Goal: Information Seeking & Learning: Learn about a topic

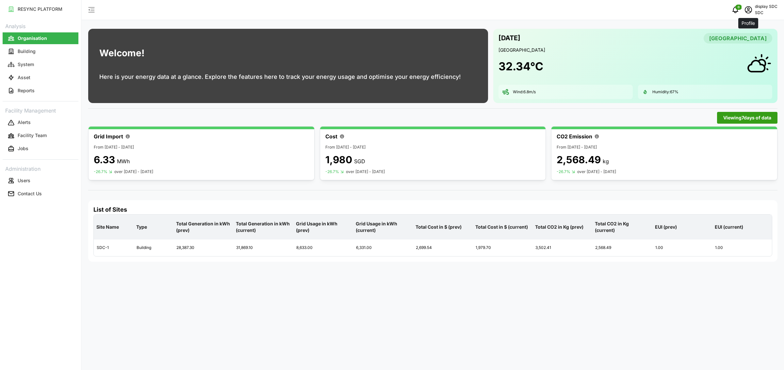
click at [742, 5] on button "schedule" at bounding box center [748, 9] width 13 height 13
click at [745, 48] on div "Logout" at bounding box center [754, 49] width 46 height 7
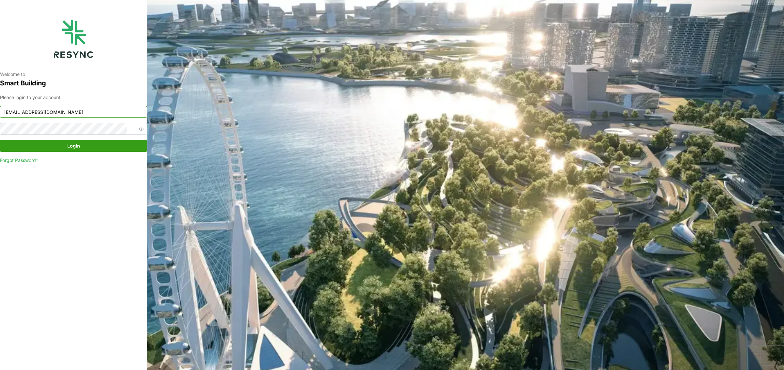
click at [62, 114] on input "sdc_display@resynctech.com" at bounding box center [73, 112] width 147 height 12
type input "south_beach_tower_display@resynctech.com"
click at [105, 142] on span "Login" at bounding box center [73, 145] width 135 height 11
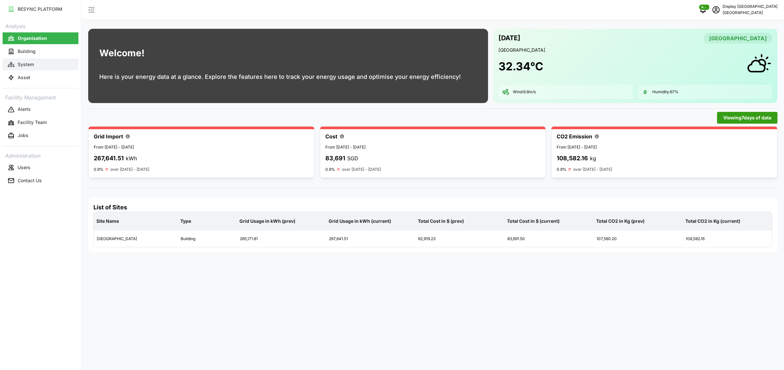
click at [37, 62] on button "System" at bounding box center [41, 64] width 76 height 12
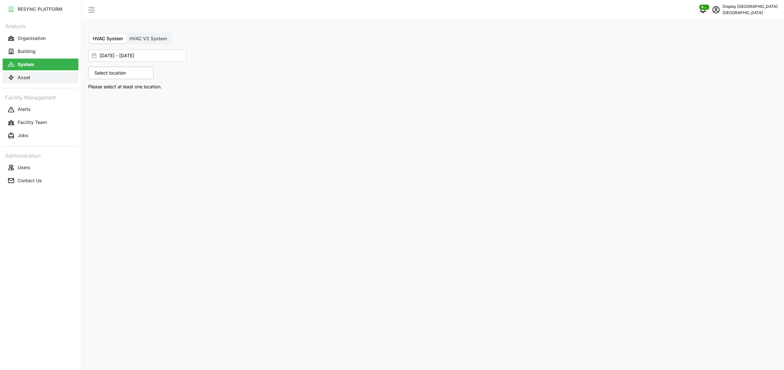
click at [46, 75] on button "Asset" at bounding box center [41, 78] width 76 height 12
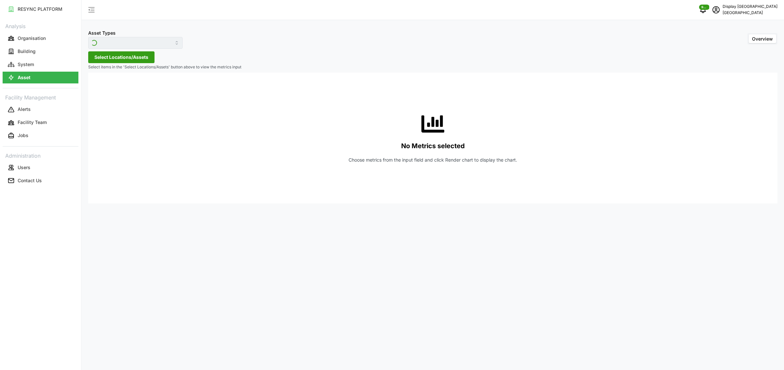
click at [126, 36] on div "Asset Types" at bounding box center [135, 39] width 94 height 20
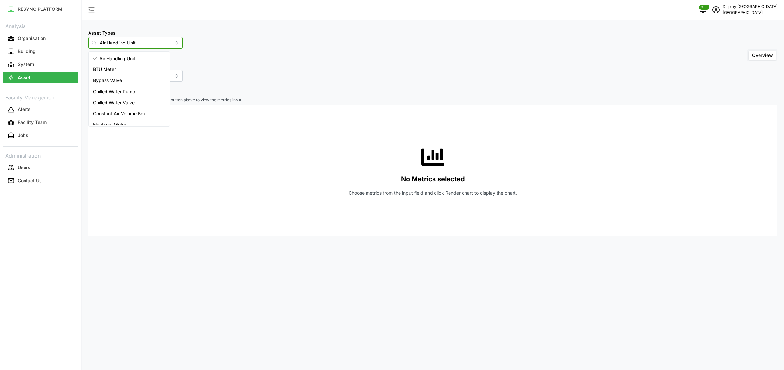
click at [124, 42] on input "Air Handling Unit" at bounding box center [135, 43] width 94 height 12
click at [126, 87] on span "IAQ Sensor Equipment" at bounding box center [117, 86] width 48 height 7
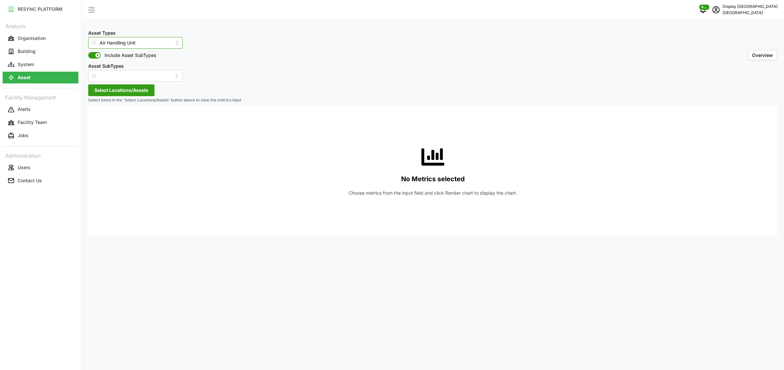
type input "IAQ Sensor Equipment"
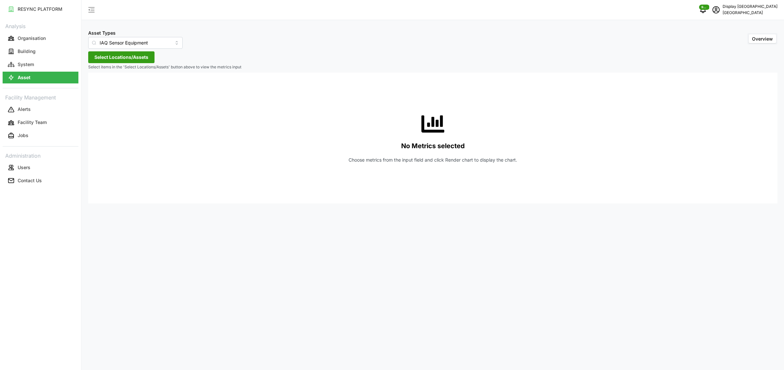
click at [144, 59] on span "Select Locations/Assets" at bounding box center [121, 57] width 54 height 11
click at [97, 88] on icon at bounding box center [96, 86] width 5 height 5
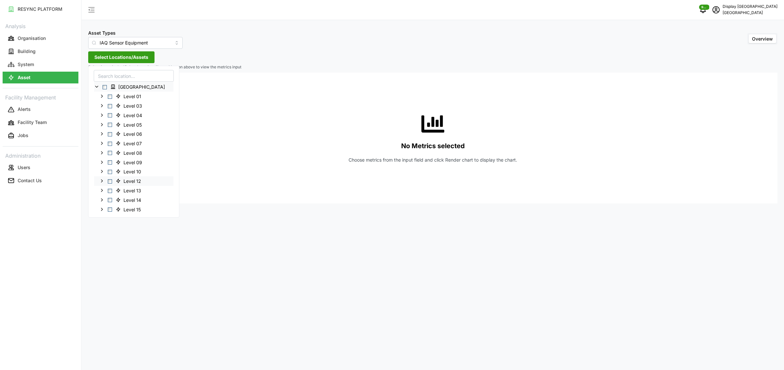
scroll to position [54, 0]
click at [101, 193] on icon at bounding box center [101, 192] width 5 height 5
click at [108, 162] on icon at bounding box center [107, 161] width 5 height 5
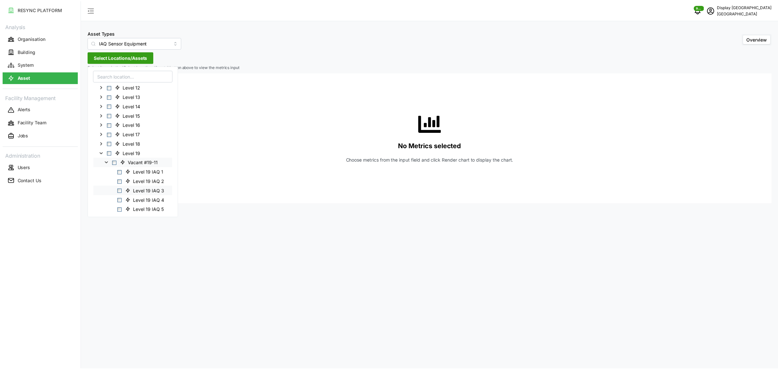
scroll to position [177, 0]
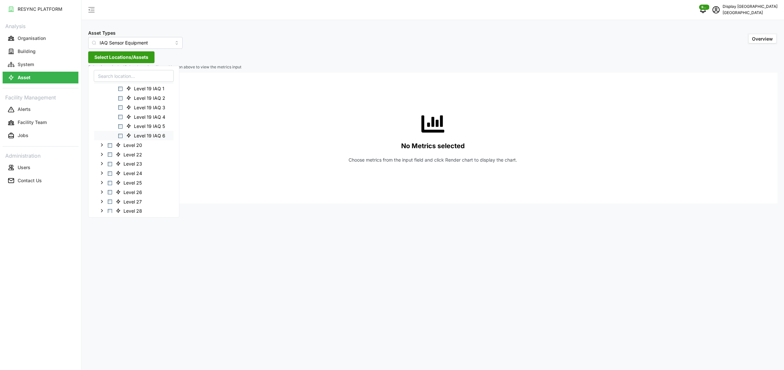
click at [122, 136] on span "Select Level 19 IAQ 6" at bounding box center [120, 135] width 4 height 4
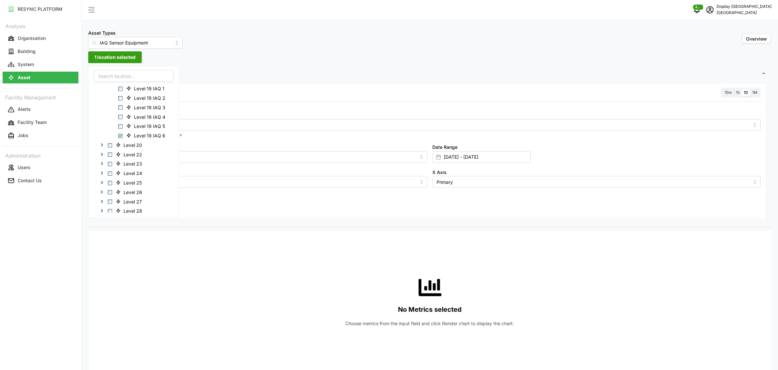
click at [321, 98] on div "Resolution 15m 1h 1D 1M Metric *You can only select a maximum of 5 metrics Char…" at bounding box center [429, 151] width 673 height 136
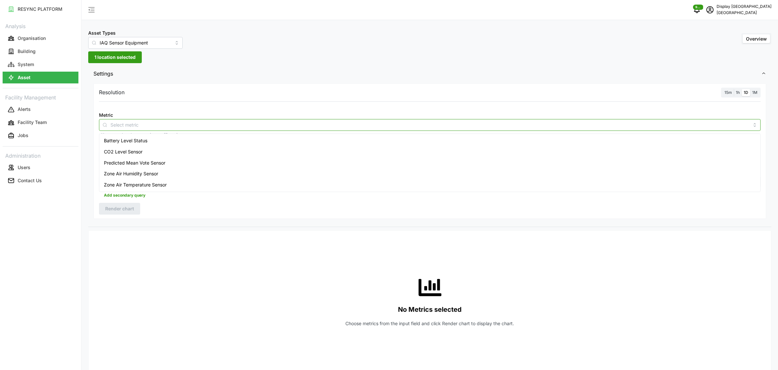
click at [222, 124] on input "Metric" at bounding box center [429, 124] width 639 height 7
click at [171, 188] on div "Zone Air Temperature Sensor" at bounding box center [430, 184] width 658 height 11
click at [168, 174] on div "Zone Air Humidity Sensor" at bounding box center [430, 173] width 658 height 11
click at [167, 150] on div "CO2 Level Sensor" at bounding box center [430, 151] width 658 height 11
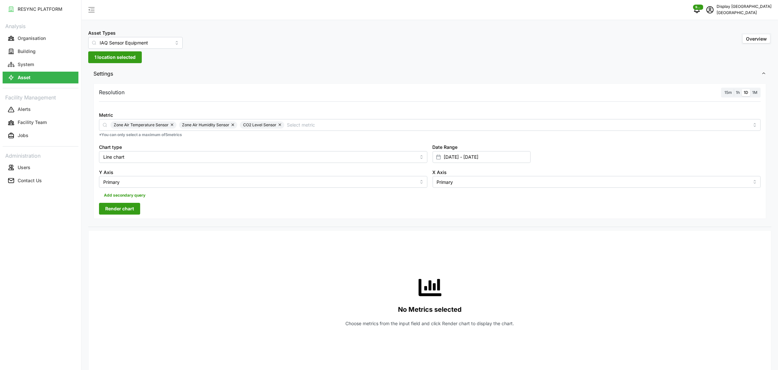
click at [724, 93] on span "15m" at bounding box center [728, 92] width 8 height 5
click at [722, 89] on input "15m" at bounding box center [722, 89] width 0 height 0
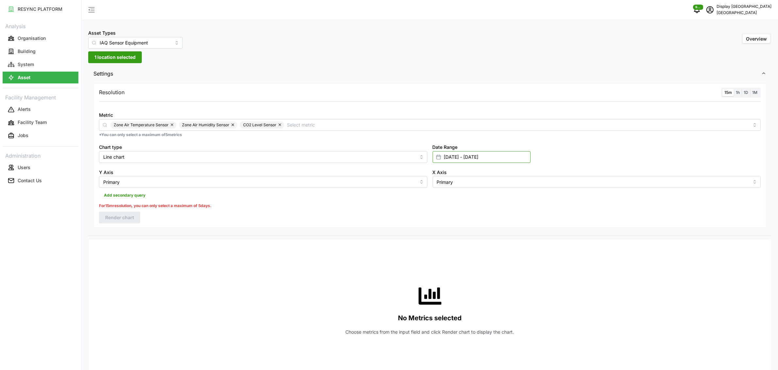
click at [464, 151] on input "01 Aug 2025 - 26 Aug 2025" at bounding box center [482, 157] width 98 height 12
click at [446, 270] on button "25" at bounding box center [447, 271] width 12 height 12
type input "25 Aug 2025 - 26 Aug 2025"
type input "25 Aug 2025"
click at [460, 272] on button "26" at bounding box center [459, 271] width 12 height 12
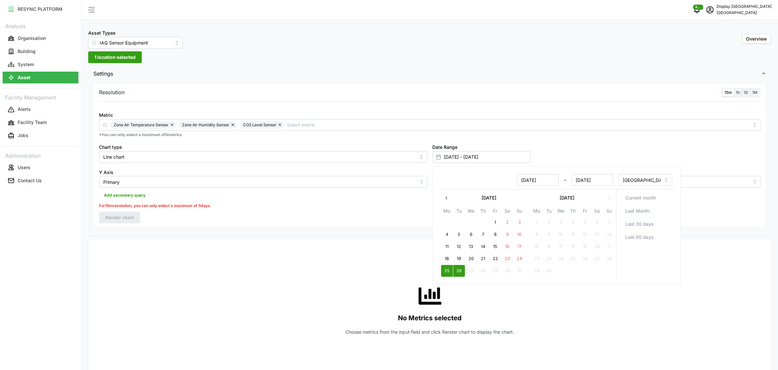
click at [317, 203] on div "For 15m resolution, you can only select a maximum of 5 days." at bounding box center [430, 206] width 662 height 6
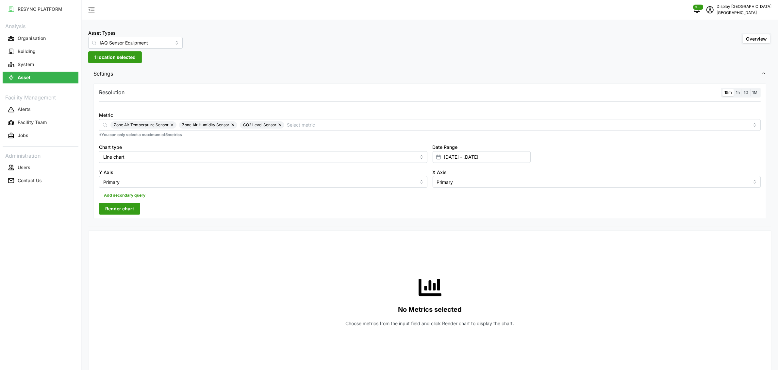
click at [113, 207] on span "Render chart" at bounding box center [119, 208] width 29 height 11
click at [118, 56] on span "1 location selected" at bounding box center [114, 57] width 41 height 11
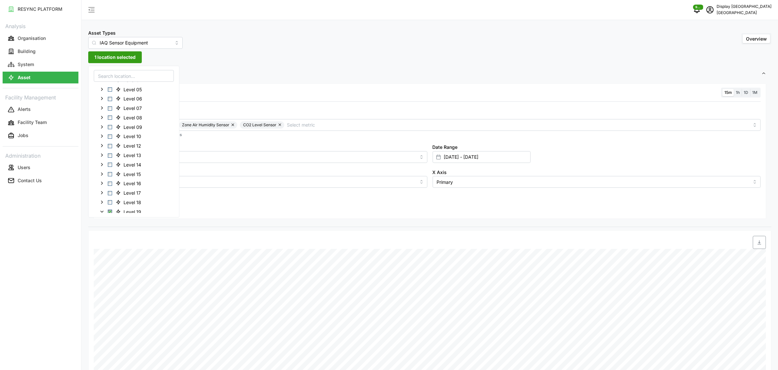
scroll to position [122, 0]
click at [111, 125] on span "Select Level 19" at bounding box center [110, 125] width 4 height 4
click at [214, 99] on div "Resolution 15m 1h 1D 1M Metric Zone Air Temperature Sensor Zone Air Humidity Se…" at bounding box center [429, 151] width 673 height 136
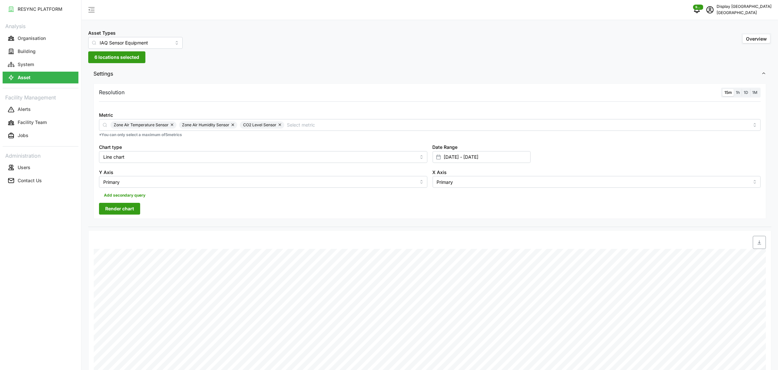
click at [128, 209] on span "Render chart" at bounding box center [119, 208] width 29 height 11
click at [131, 55] on span "6 locations selected" at bounding box center [116, 57] width 45 height 11
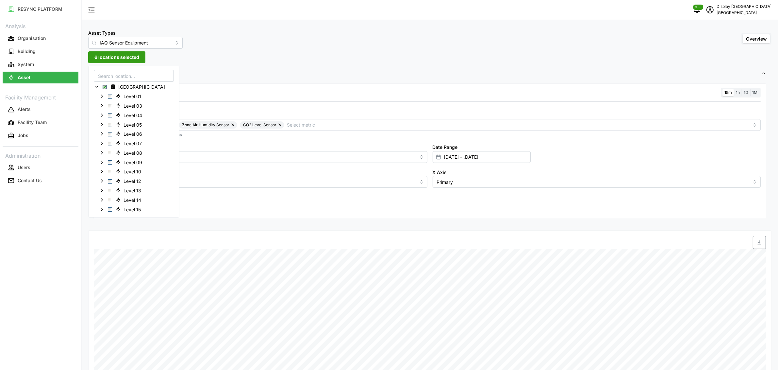
scroll to position [146, 0]
click at [102, 83] on icon at bounding box center [101, 81] width 5 height 5
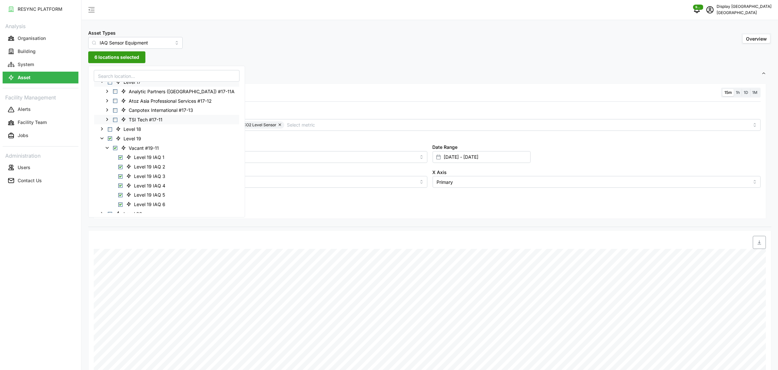
click at [108, 118] on icon at bounding box center [107, 119] width 5 height 5
click at [121, 129] on span "Select Level 17 IAQ 1" at bounding box center [120, 129] width 4 height 4
click at [109, 157] on span "Select Level 19" at bounding box center [110, 157] width 4 height 4
click at [122, 139] on span "Select Level 17 IAQ 6" at bounding box center [120, 138] width 4 height 4
click at [273, 104] on div at bounding box center [429, 105] width 667 height 5
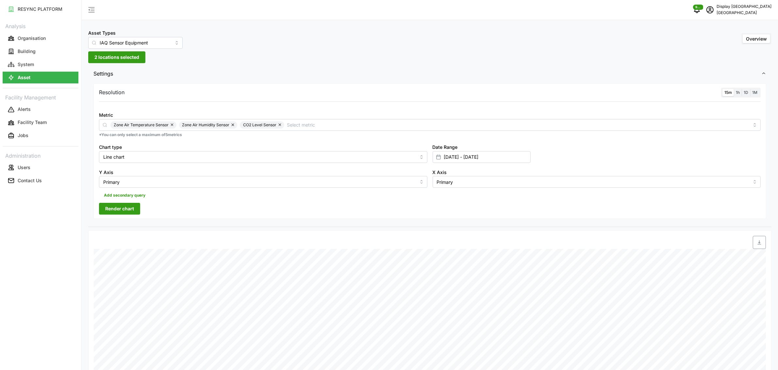
click at [130, 205] on span "Render chart" at bounding box center [119, 208] width 29 height 11
click at [118, 58] on span "2 locations selected" at bounding box center [116, 57] width 45 height 11
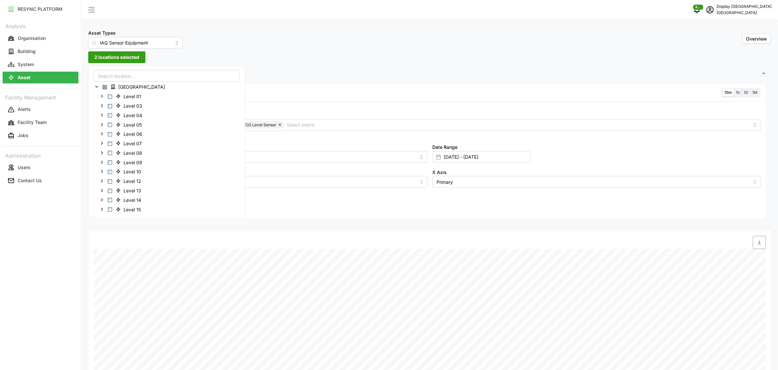
click at [117, 79] on input at bounding box center [167, 76] width 146 height 12
type input "4-"
click at [102, 97] on icon at bounding box center [101, 95] width 5 height 5
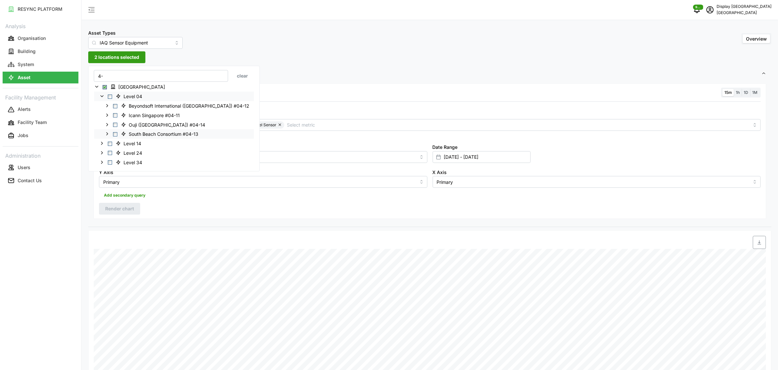
click at [107, 135] on icon at bounding box center [107, 133] width 5 height 5
click at [108, 125] on icon at bounding box center [107, 124] width 5 height 5
click at [107, 114] on icon at bounding box center [107, 114] width 5 height 5
click at [107, 103] on icon at bounding box center [107, 105] width 5 height 5
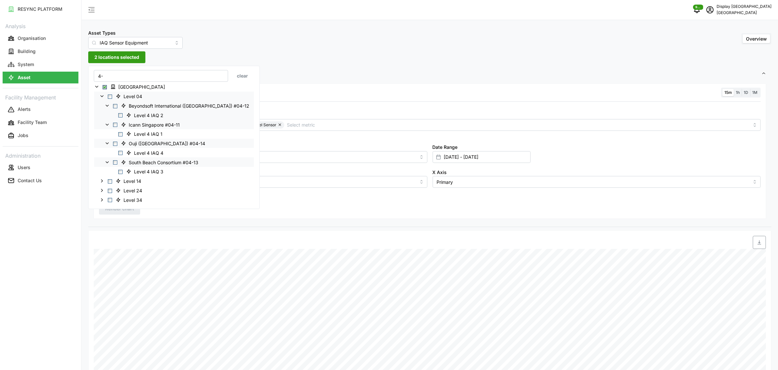
click at [121, 115] on span "Select Level 4 IAQ 2" at bounding box center [120, 115] width 4 height 4
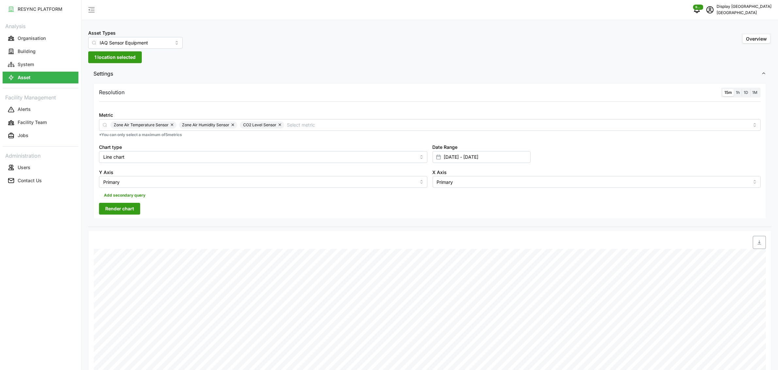
click at [280, 109] on div "Metric Zone Air Temperature Sensor Zone Air Humidity Sensor CO2 Level Sensor *Y…" at bounding box center [429, 124] width 667 height 32
click at [118, 208] on span "Render chart" at bounding box center [119, 208] width 29 height 11
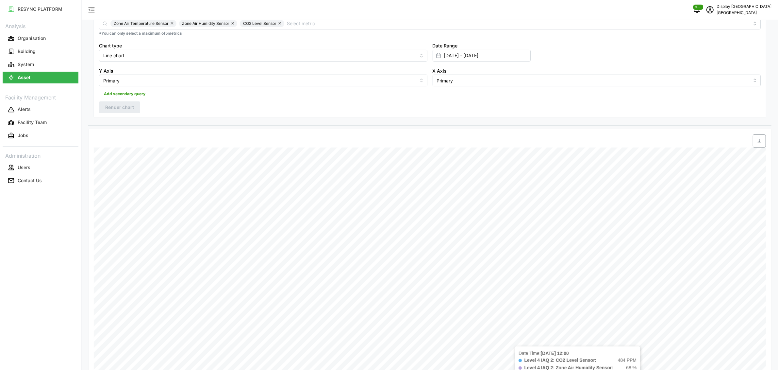
scroll to position [196, 0]
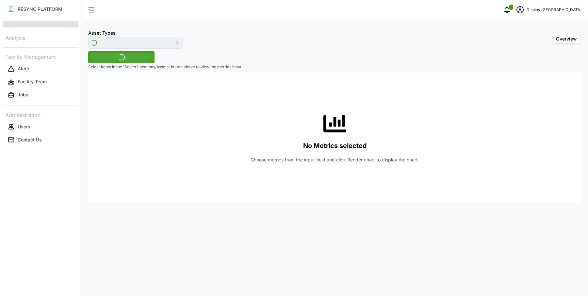
type input "Air Handling Unit"
